Goal: Information Seeking & Learning: Learn about a topic

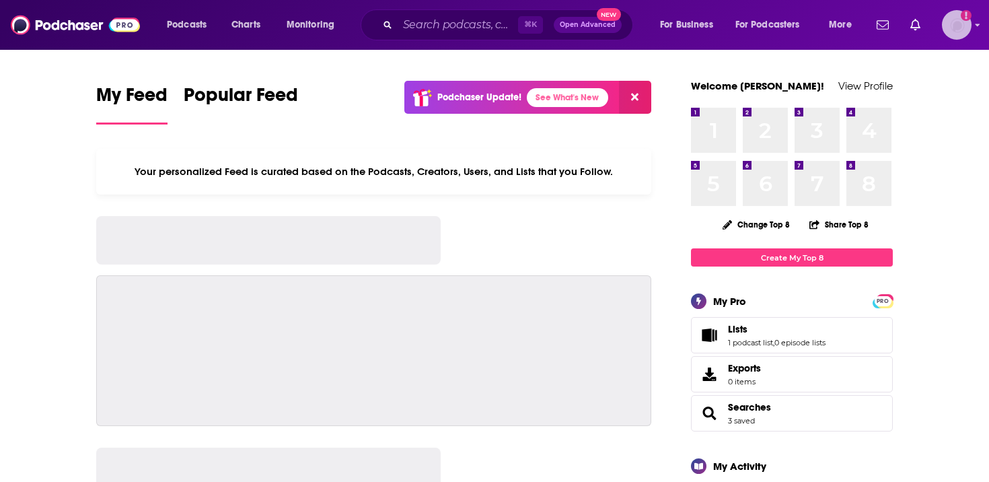
click at [959, 20] on img "Logged in as amandalamPR" at bounding box center [957, 25] width 30 height 30
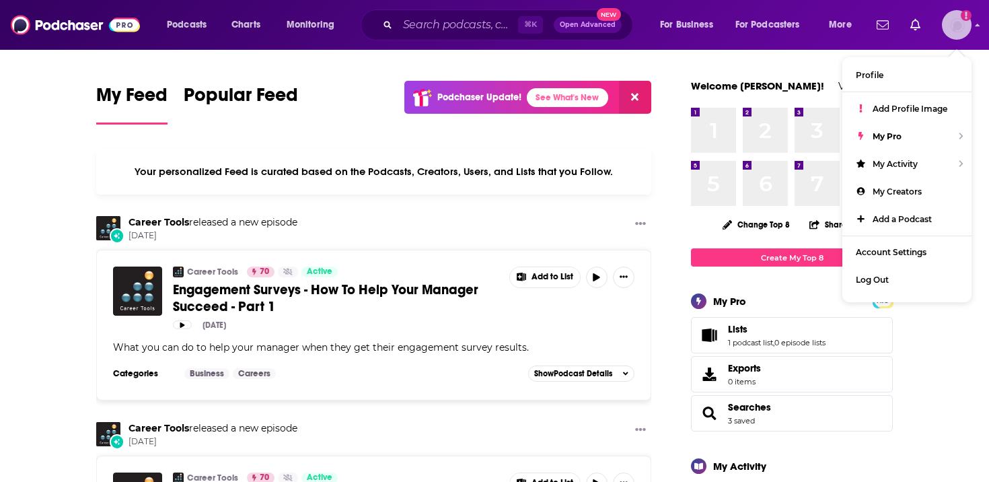
click at [979, 24] on icon "Show profile menu" at bounding box center [977, 25] width 5 height 8
click at [435, 27] on input "Search podcasts, credits, & more..." at bounding box center [457, 25] width 120 height 22
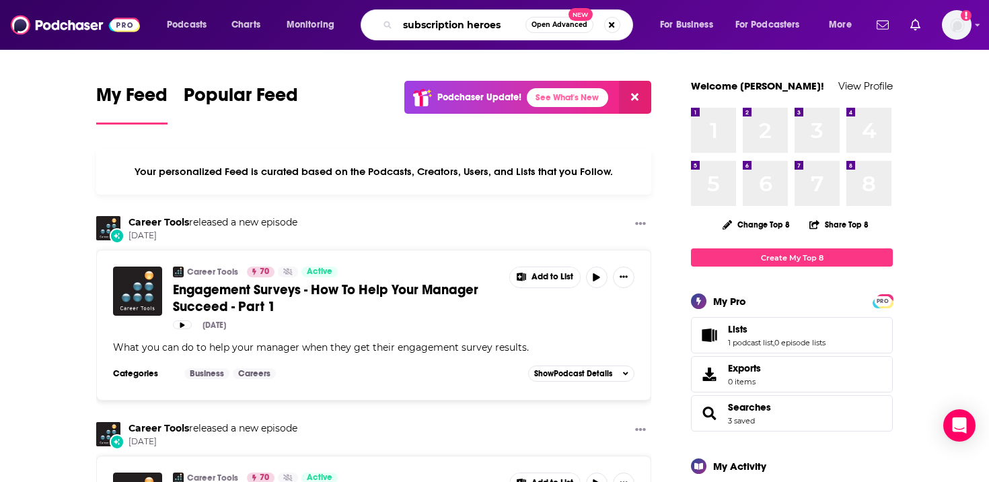
type input "subscription heroes"
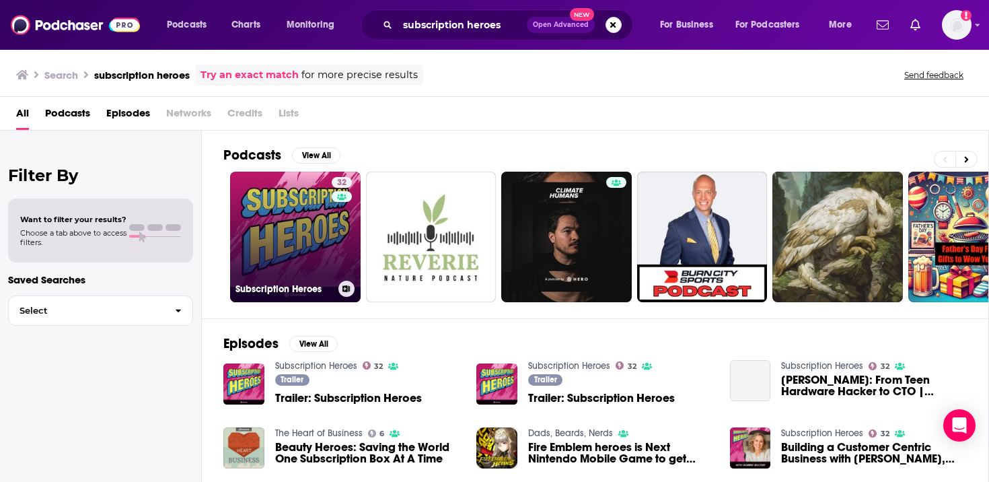
click at [268, 290] on h3 "Subscription Heroes" at bounding box center [284, 288] width 98 height 11
